Goal: Information Seeking & Learning: Find specific fact

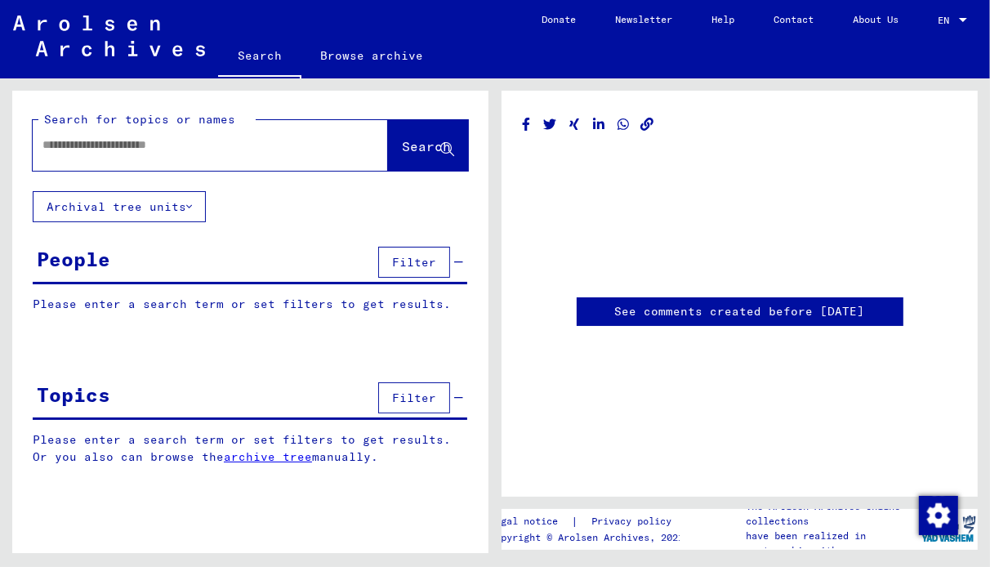
type input "********"
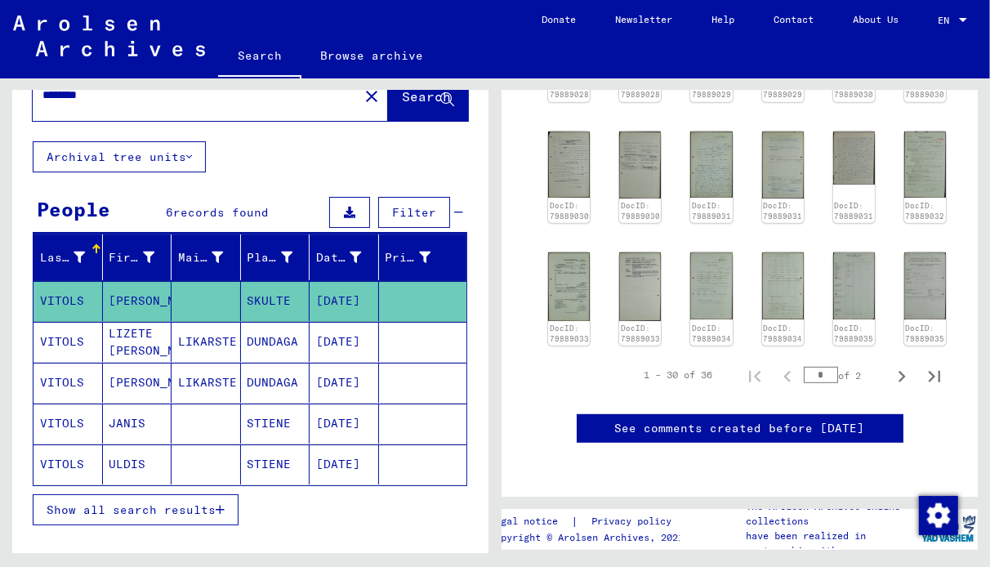
scroll to position [56, 0]
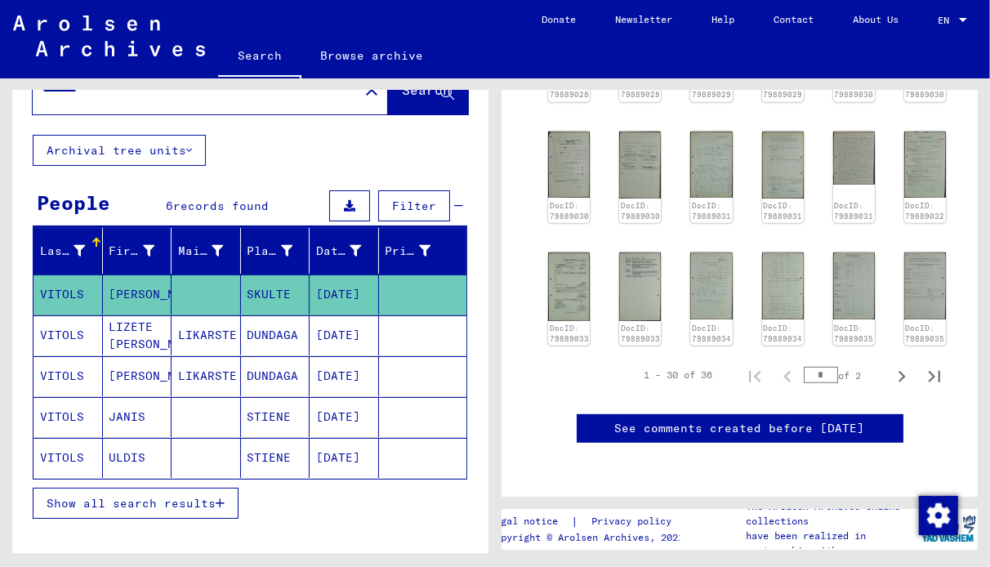
click at [169, 497] on span "Show all search results" at bounding box center [131, 503] width 169 height 15
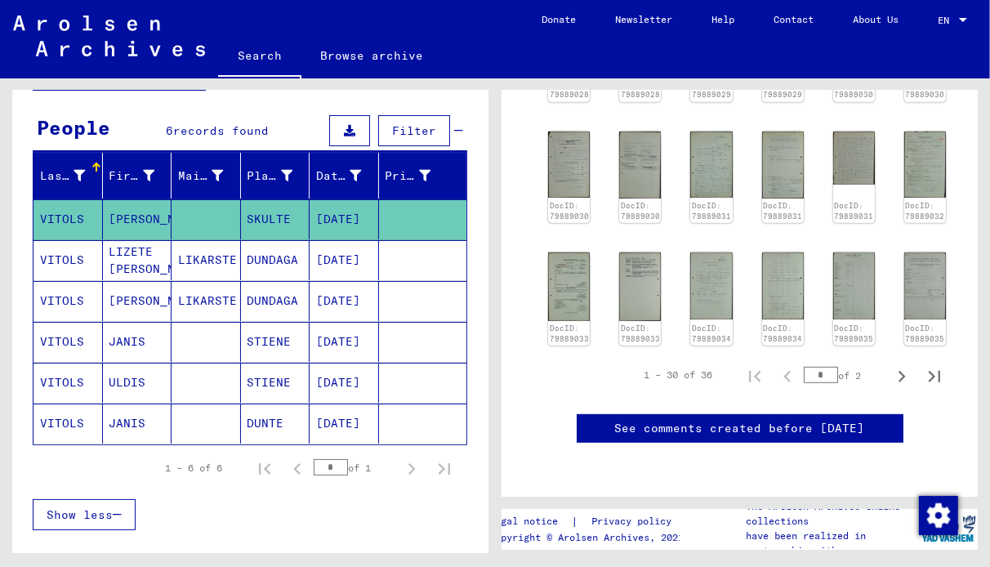
scroll to position [144, 0]
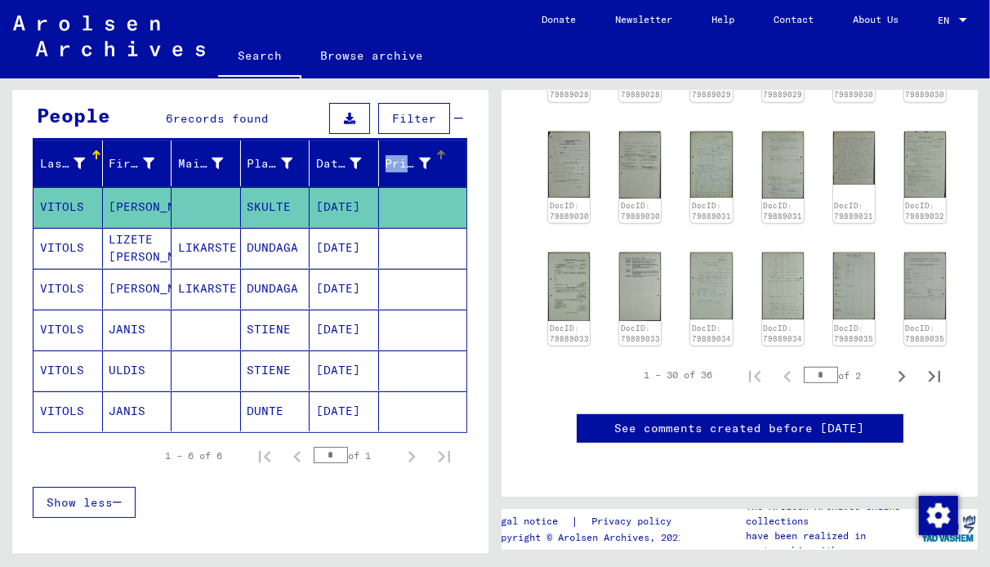
drag, startPoint x: 366, startPoint y: 163, endPoint x: 390, endPoint y: 167, distance: 24.8
click at [390, 167] on mat-header-row "Last Name First Name Maiden Name Place of Birth Date of Birth Prisoner #" at bounding box center [249, 164] width 433 height 46
drag, startPoint x: 390, startPoint y: 167, endPoint x: 377, endPoint y: 185, distance: 23.4
click at [377, 185] on mat-table "Last Name First Name Maiden Name Place of Birth Date of Birth Prisoner # [PERSO…" at bounding box center [250, 287] width 435 height 292
click at [339, 411] on mat-cell "[DATE]" at bounding box center [344, 411] width 69 height 40
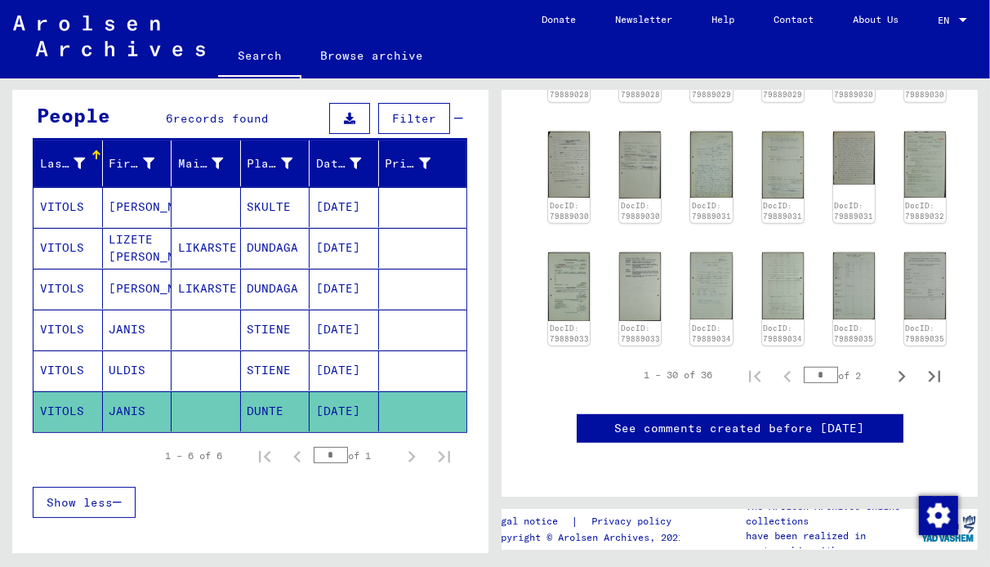
click at [203, 283] on mat-cell "LIKARSTE" at bounding box center [206, 289] width 69 height 40
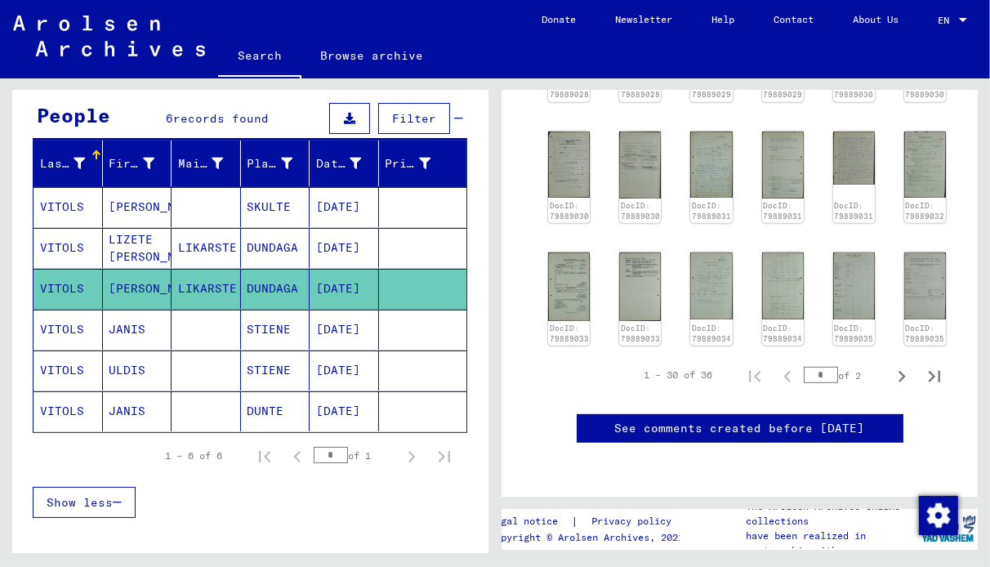
click at [203, 283] on mat-cell "LIKARSTE" at bounding box center [206, 289] width 69 height 40
